Goal: Transaction & Acquisition: Purchase product/service

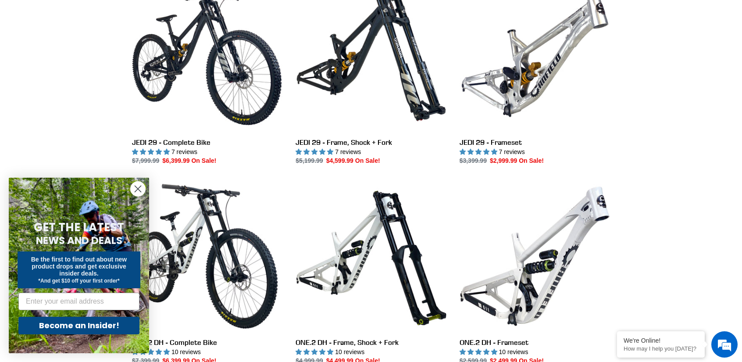
scroll to position [280, 0]
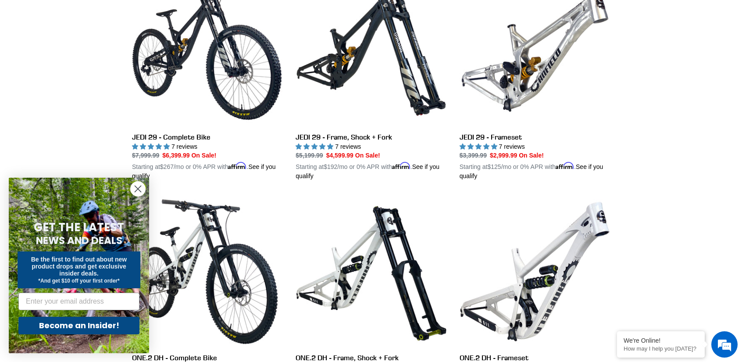
click at [134, 185] on circle "Close dialog" at bounding box center [138, 188] width 14 height 14
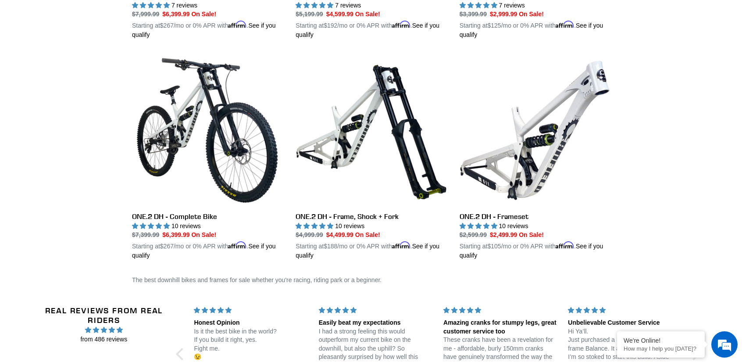
scroll to position [438, 0]
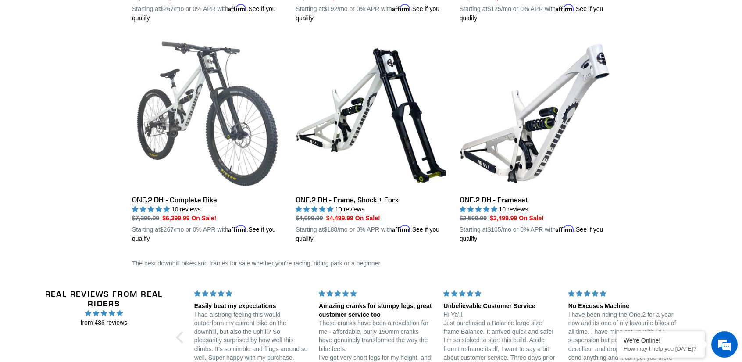
click at [252, 110] on link "ONE.2 DH - Complete Bike" at bounding box center [207, 140] width 150 height 205
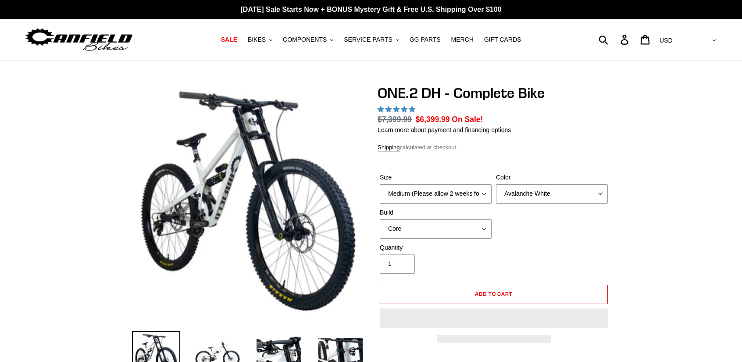
select select "highest-rating"
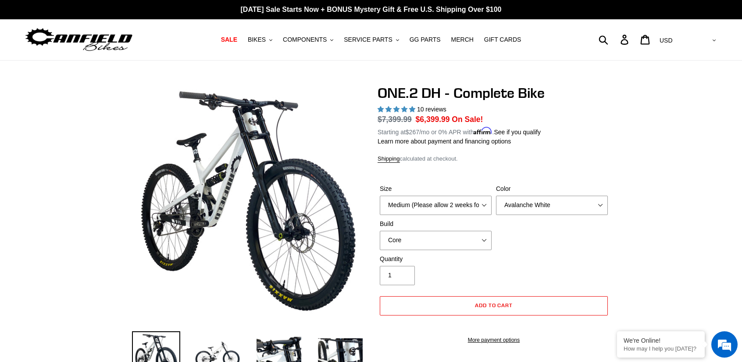
drag, startPoint x: 479, startPoint y: 192, endPoint x: 470, endPoint y: 205, distance: 15.7
click at [470, 205] on div "Size Medium (Please allow 2 weeks for delivery) Large (Sold Out)" at bounding box center [435, 199] width 116 height 31
click at [470, 205] on select "Medium (Please allow 2 weeks for delivery) Large (Sold Out)" at bounding box center [436, 204] width 112 height 19
click at [599, 130] on dl "Regular price $7,399.99 Sale price $6,399.99 On Sale! Unit price / per Starting…" at bounding box center [493, 125] width 232 height 23
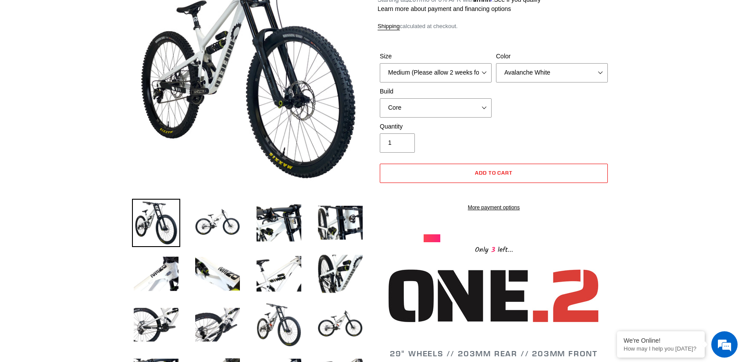
scroll to position [123, 0]
